Goal: Information Seeking & Learning: Find specific fact

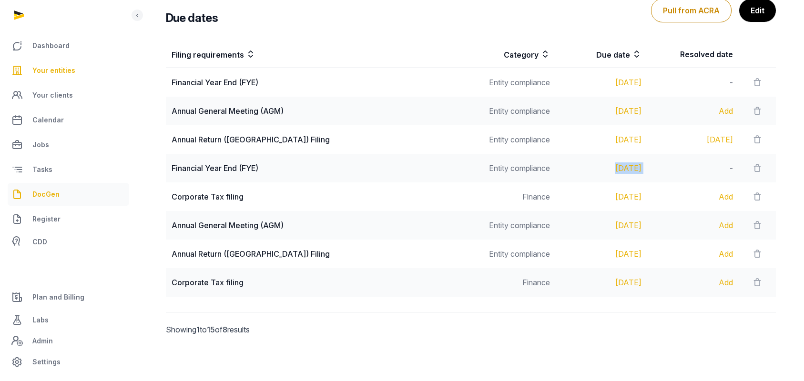
scroll to position [191, 0]
click at [64, 96] on span "Your clients" at bounding box center [52, 95] width 41 height 11
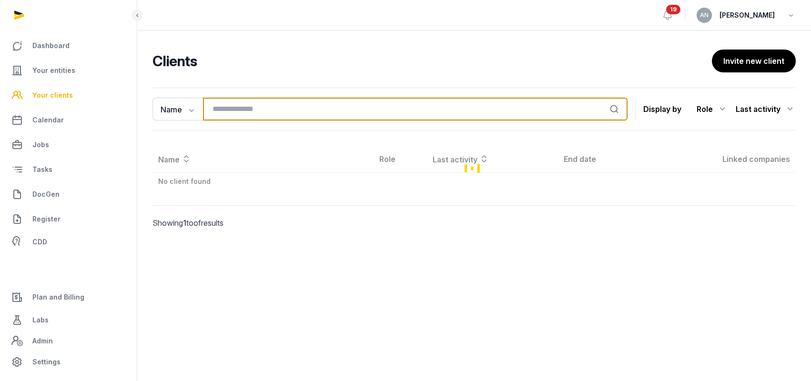
click at [308, 102] on input "search" at bounding box center [415, 109] width 425 height 23
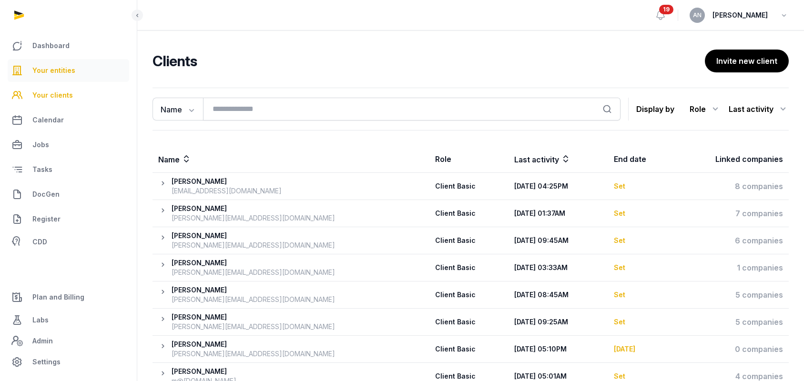
click at [51, 73] on span "Your entities" at bounding box center [53, 70] width 43 height 11
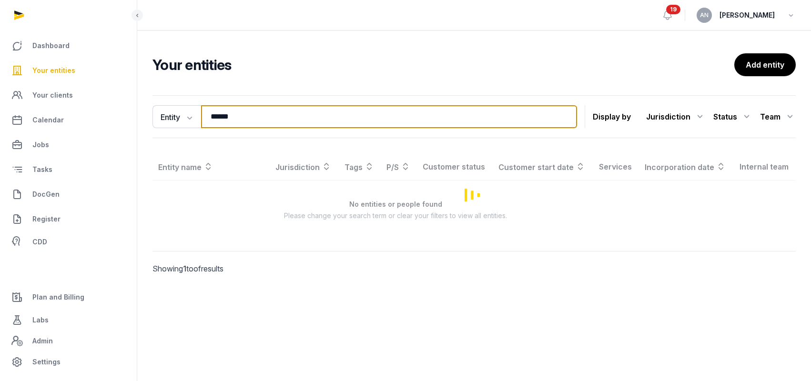
click at [246, 122] on input "******" at bounding box center [389, 116] width 376 height 23
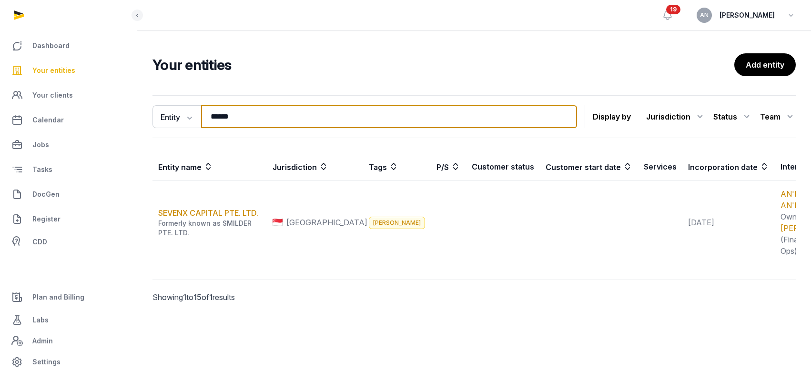
click at [246, 122] on input "******" at bounding box center [389, 116] width 376 height 23
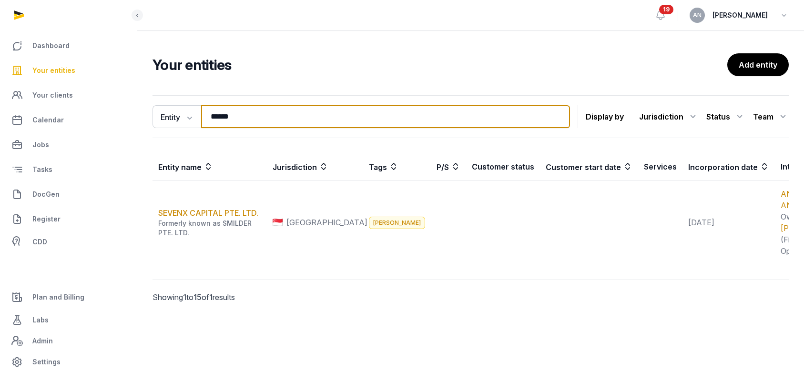
click at [246, 122] on input "******" at bounding box center [385, 116] width 369 height 23
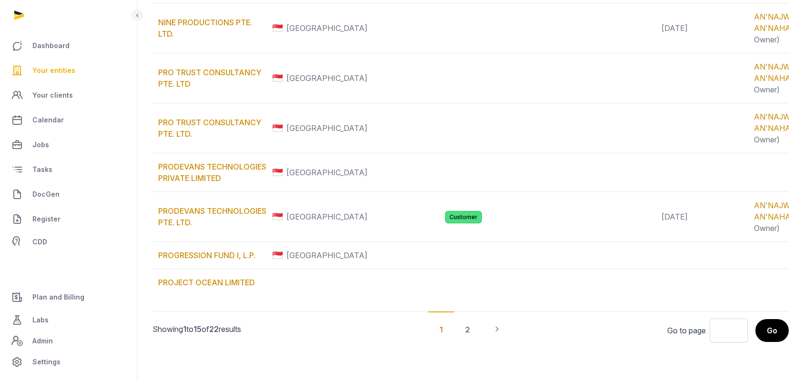
scroll to position [738, 0]
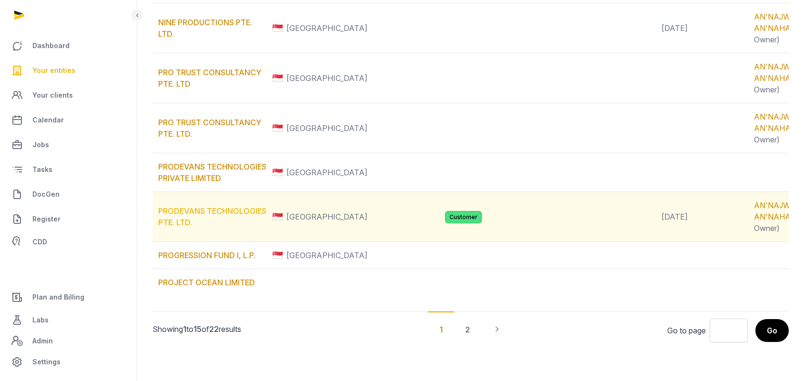
type input "*********"
click at [201, 206] on link "PRODEVANS TECHNOLOGIES PTE. LTD." at bounding box center [212, 216] width 108 height 21
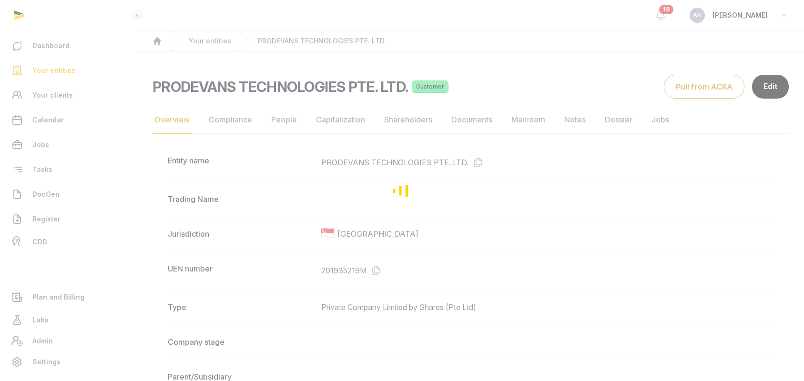
click at [462, 121] on div "Loading" at bounding box center [402, 190] width 804 height 381
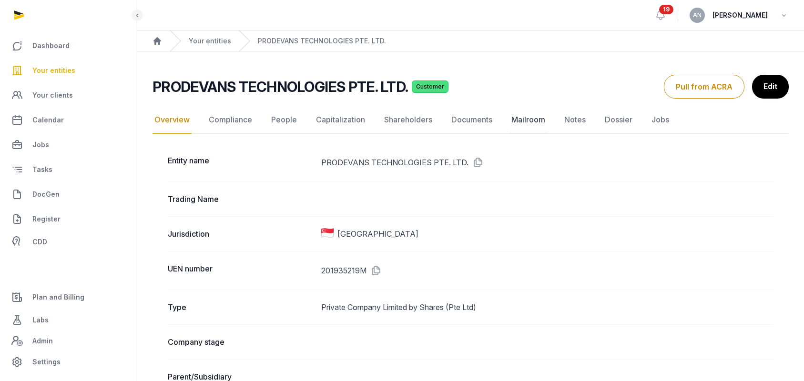
click at [535, 121] on link "Mailroom" at bounding box center [528, 120] width 38 height 28
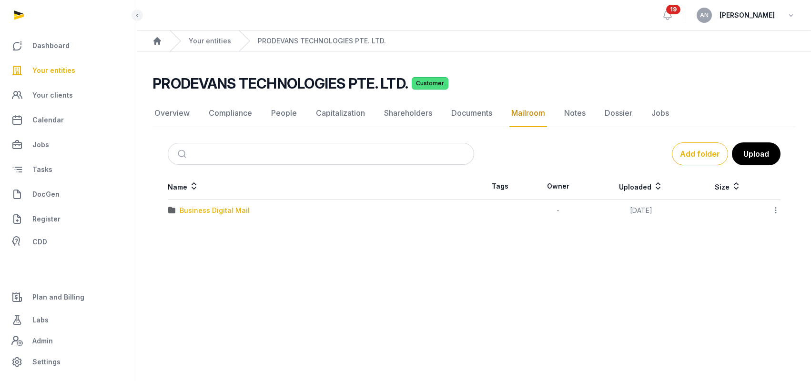
click at [205, 211] on div "Business Digital Mail" at bounding box center [215, 211] width 70 height 10
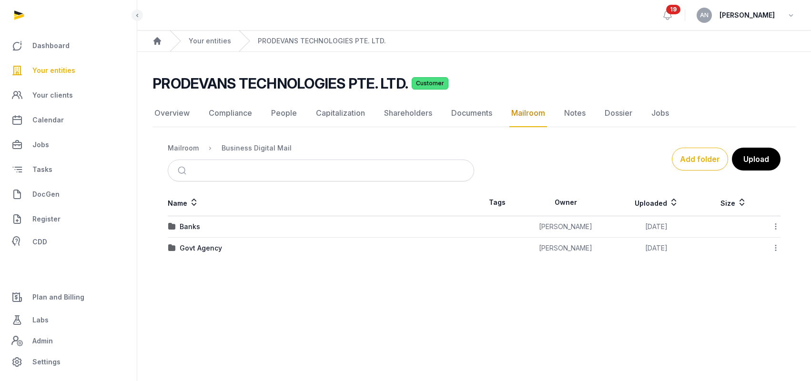
click at [178, 248] on div "Govt Agency" at bounding box center [321, 249] width 306 height 10
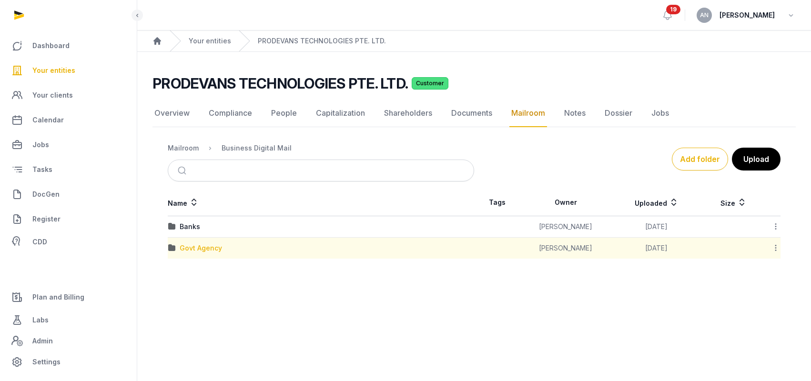
click at [195, 248] on div "Govt Agency" at bounding box center [201, 249] width 42 height 10
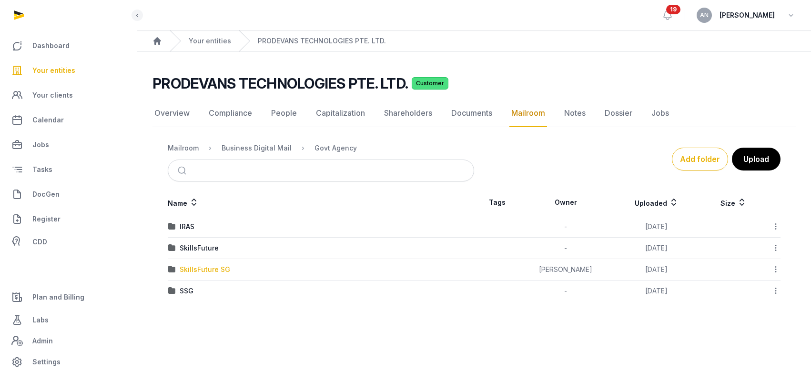
click at [188, 267] on div "SkillsFuture SG" at bounding box center [205, 270] width 51 height 10
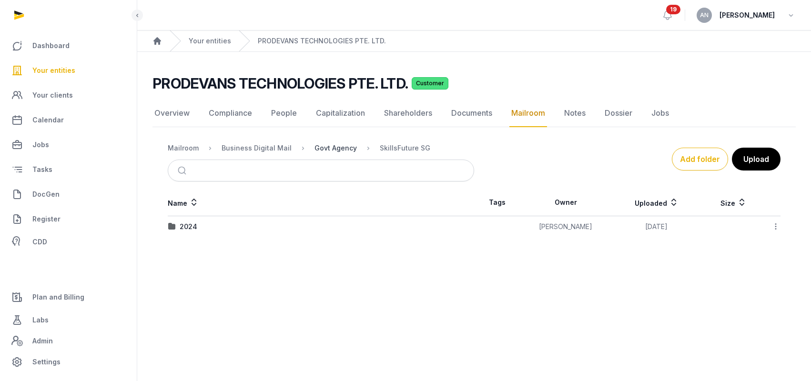
click at [328, 152] on div "Govt Agency" at bounding box center [336, 148] width 42 height 10
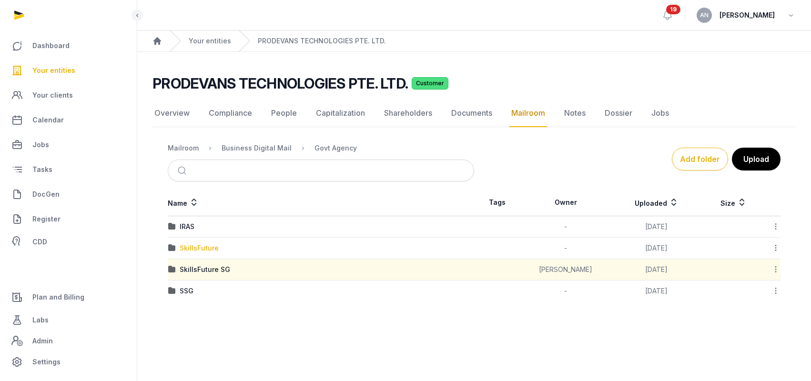
click at [196, 250] on div "SkillsFuture" at bounding box center [199, 249] width 39 height 10
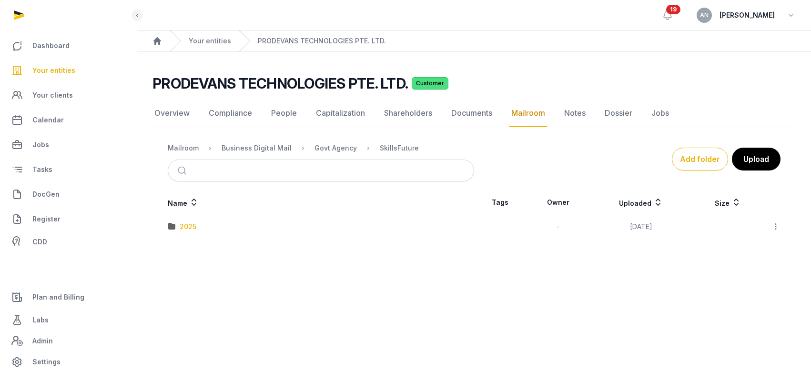
click at [187, 228] on div "2025" at bounding box center [188, 227] width 17 height 10
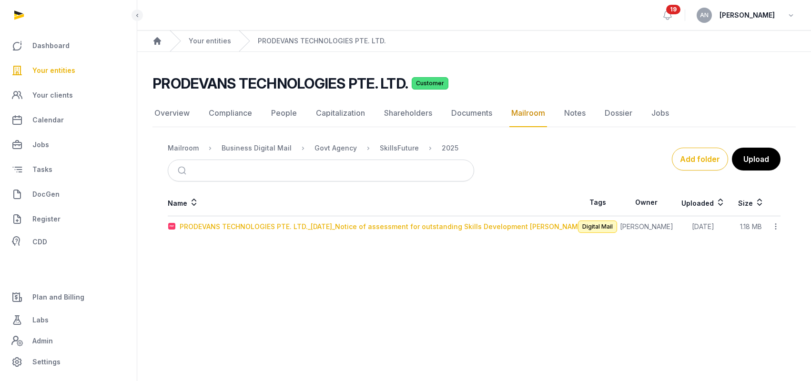
click at [370, 227] on div "PRODEVANS TECHNOLOGIES PTE. LTD._[DATE]_Notice of assessment for outstanding Sk…" at bounding box center [382, 227] width 405 height 10
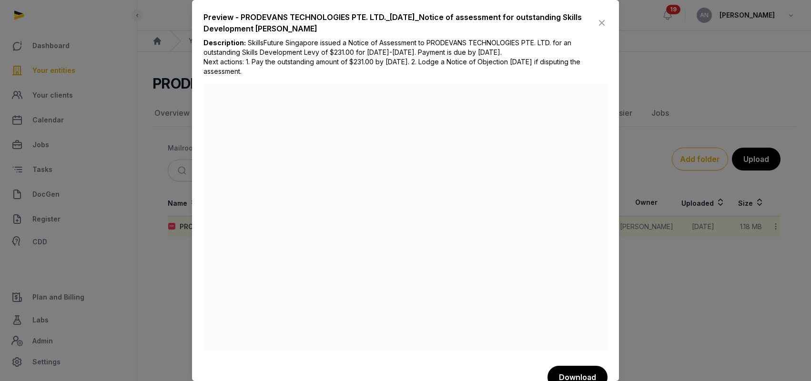
click at [597, 21] on icon at bounding box center [601, 22] width 11 height 15
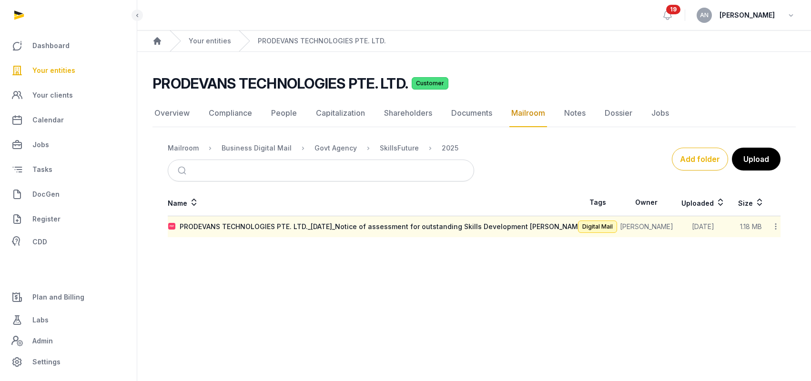
click at [774, 227] on icon at bounding box center [776, 227] width 9 height 10
click at [497, 276] on main "Open sidebar 19 AN [PERSON_NAME] Home Your entities PRODEVANS TECHNOLOGIES PTE.…" at bounding box center [405, 190] width 811 height 381
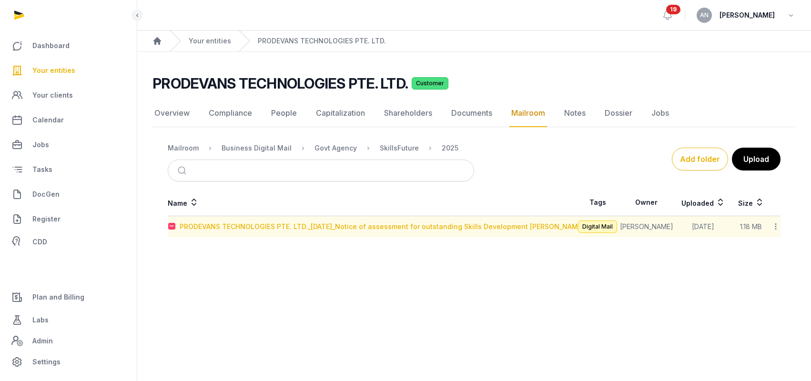
click at [418, 231] on div "PRODEVANS TECHNOLOGIES PTE. LTD._[DATE]_Notice of assessment for outstanding Sk…" at bounding box center [382, 227] width 405 height 10
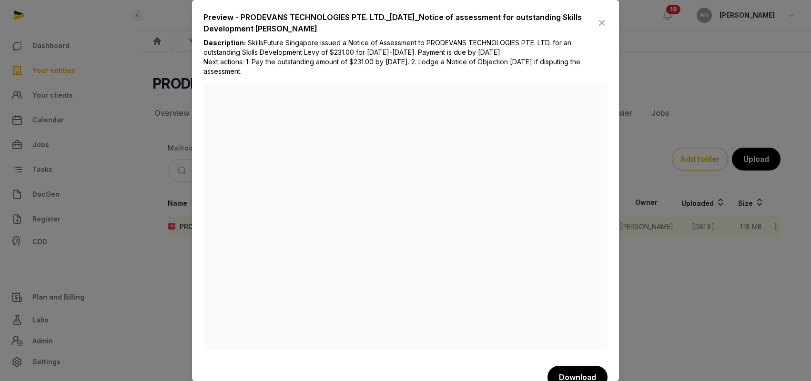
click at [600, 20] on icon at bounding box center [601, 22] width 11 height 15
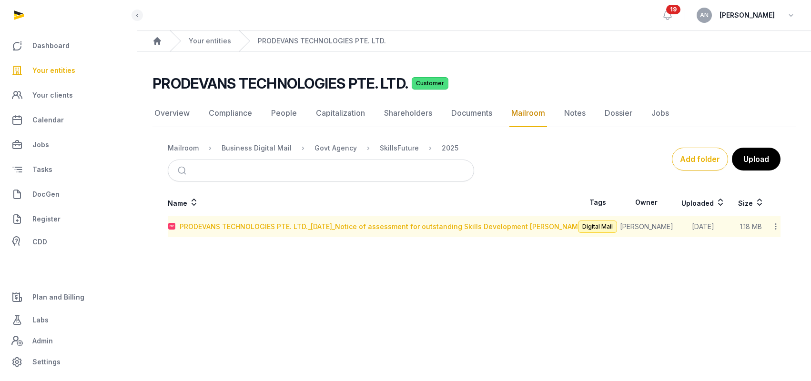
click at [306, 228] on div "PRODEVANS TECHNOLOGIES PTE. LTD._[DATE]_Notice of assessment for outstanding Sk…" at bounding box center [382, 227] width 405 height 10
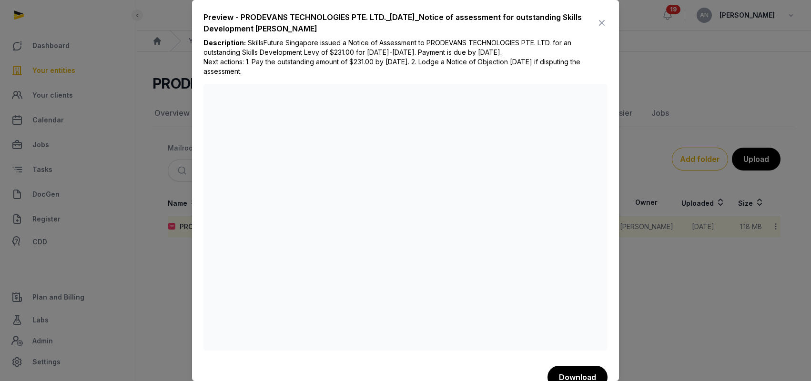
click at [597, 22] on icon at bounding box center [601, 22] width 11 height 15
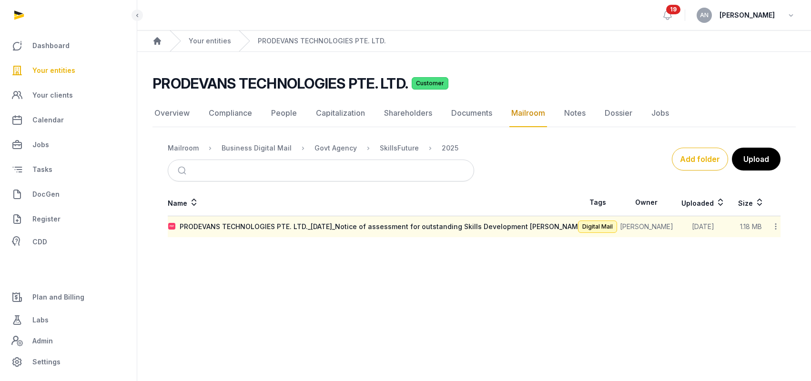
click at [569, 39] on ol "Home Your entities PRODEVANS TECHNOLOGIES PTE. LTD." at bounding box center [474, 41] width 674 height 21
